Goal: Transaction & Acquisition: Purchase product/service

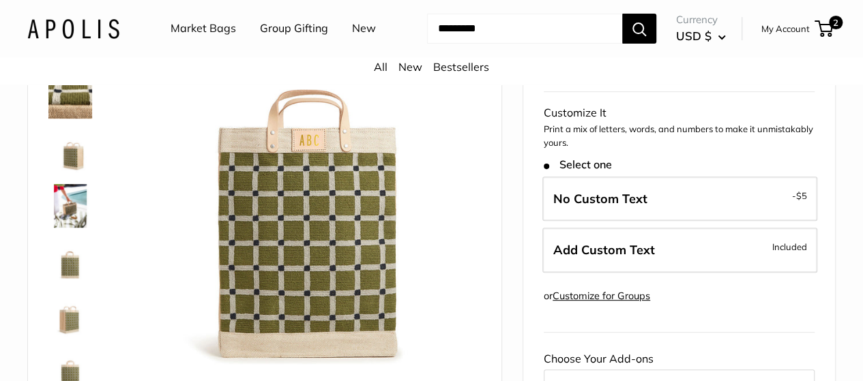
scroll to position [157, 0]
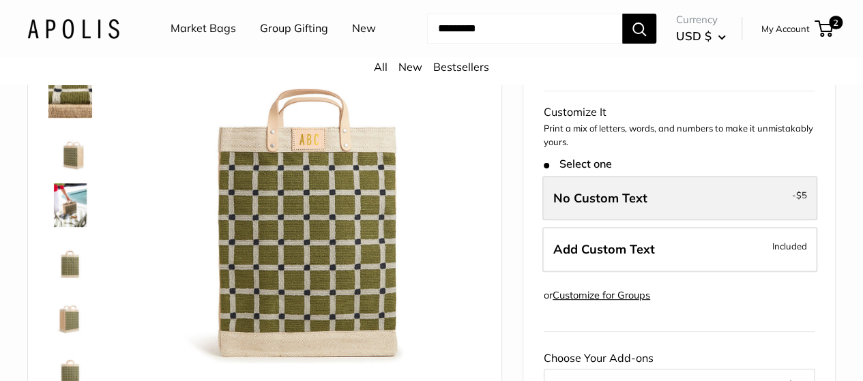
click at [600, 206] on span "No Custom Text" at bounding box center [600, 198] width 94 height 16
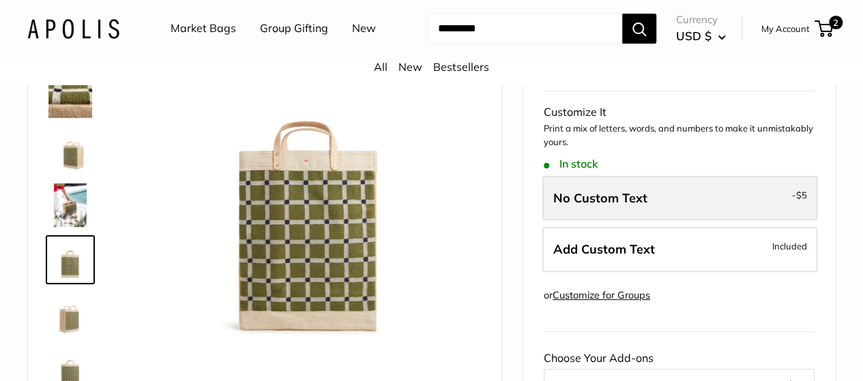
click at [561, 206] on span "No Custom Text" at bounding box center [600, 198] width 94 height 16
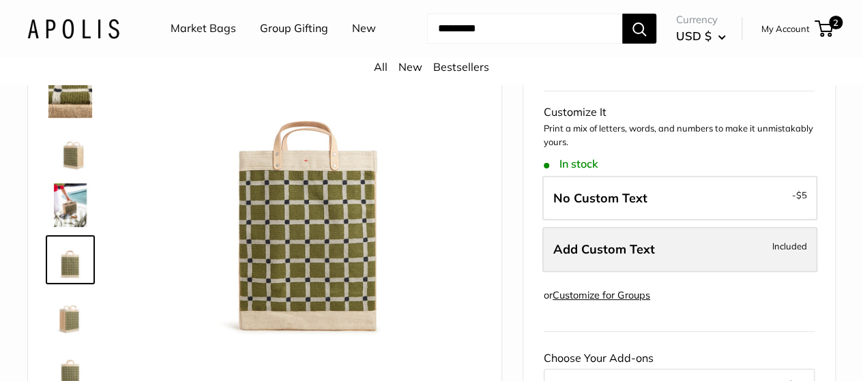
click at [600, 256] on label "Add Custom Text Included" at bounding box center [679, 249] width 275 height 45
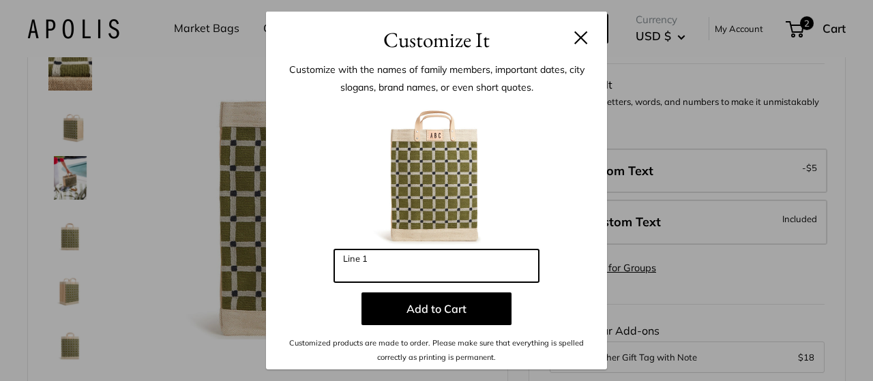
click at [466, 259] on input "Line 1" at bounding box center [436, 266] width 205 height 33
paste input "**"
type input "**"
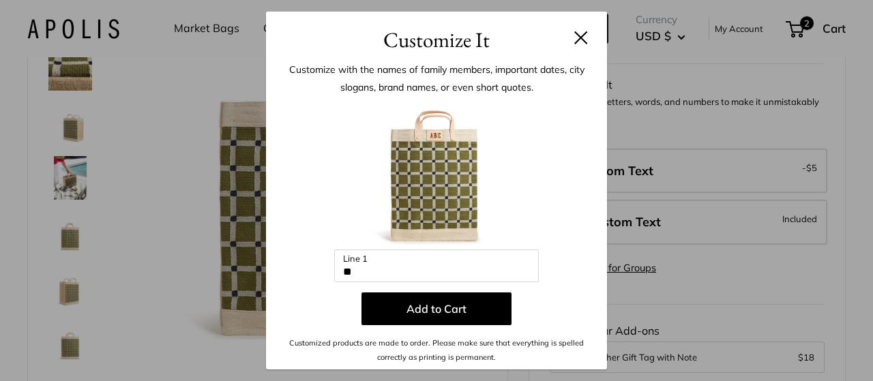
click at [548, 147] on div at bounding box center [436, 175] width 300 height 150
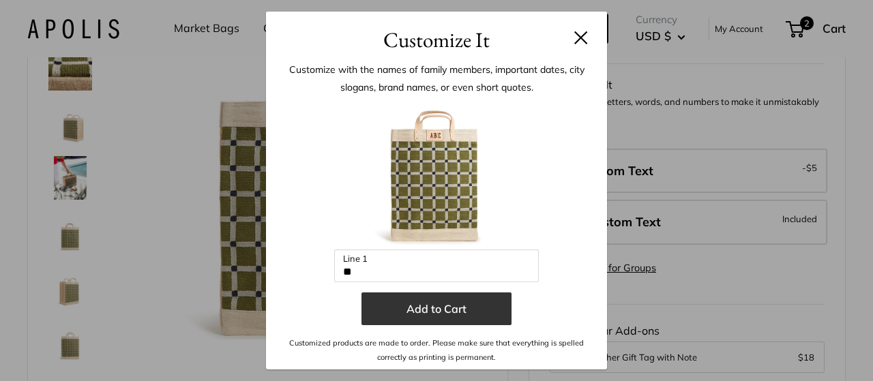
click at [452, 313] on button "Add to Cart" at bounding box center [436, 309] width 150 height 33
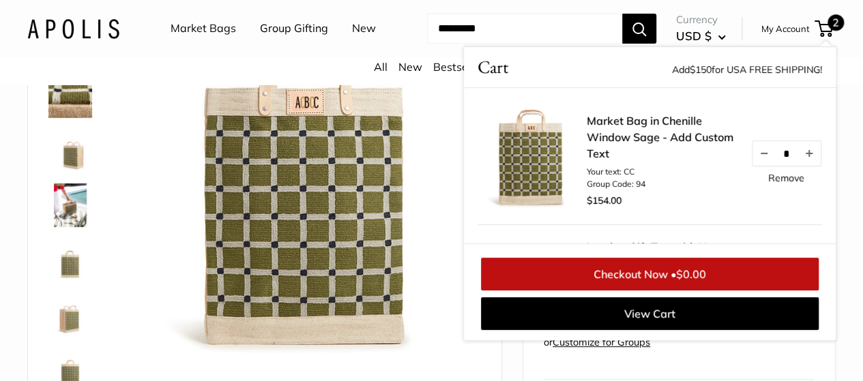
click at [848, 57] on header "Market Bags Group Gifting New Need help? Text Us: 20919 [EMAIL_ADDRESS][DOMAIN_…" at bounding box center [431, 28] width 863 height 57
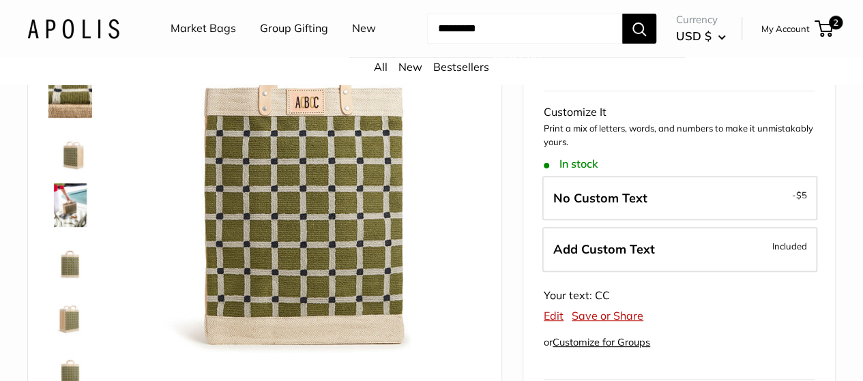
click at [281, 196] on img at bounding box center [309, 192] width 344 height 344
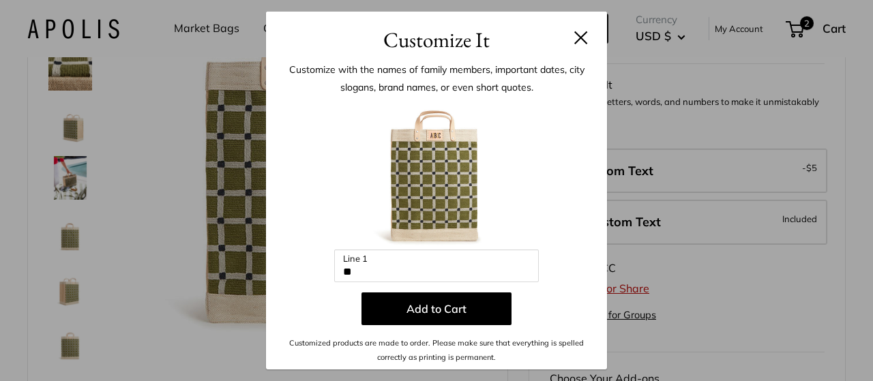
click at [580, 38] on button at bounding box center [581, 38] width 14 height 14
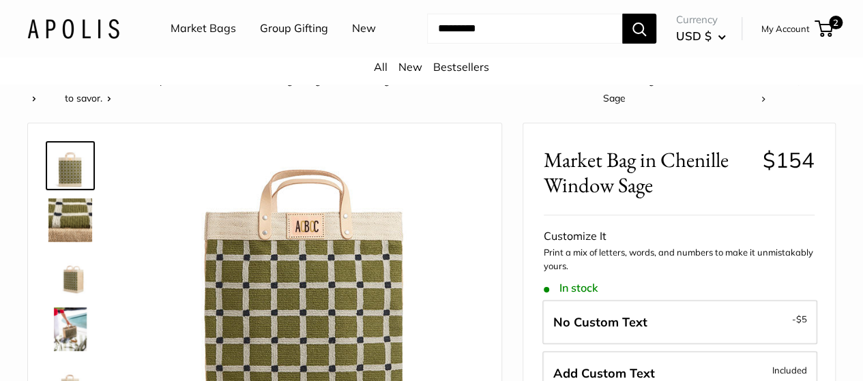
scroll to position [23, 0]
